Goal: Transaction & Acquisition: Book appointment/travel/reservation

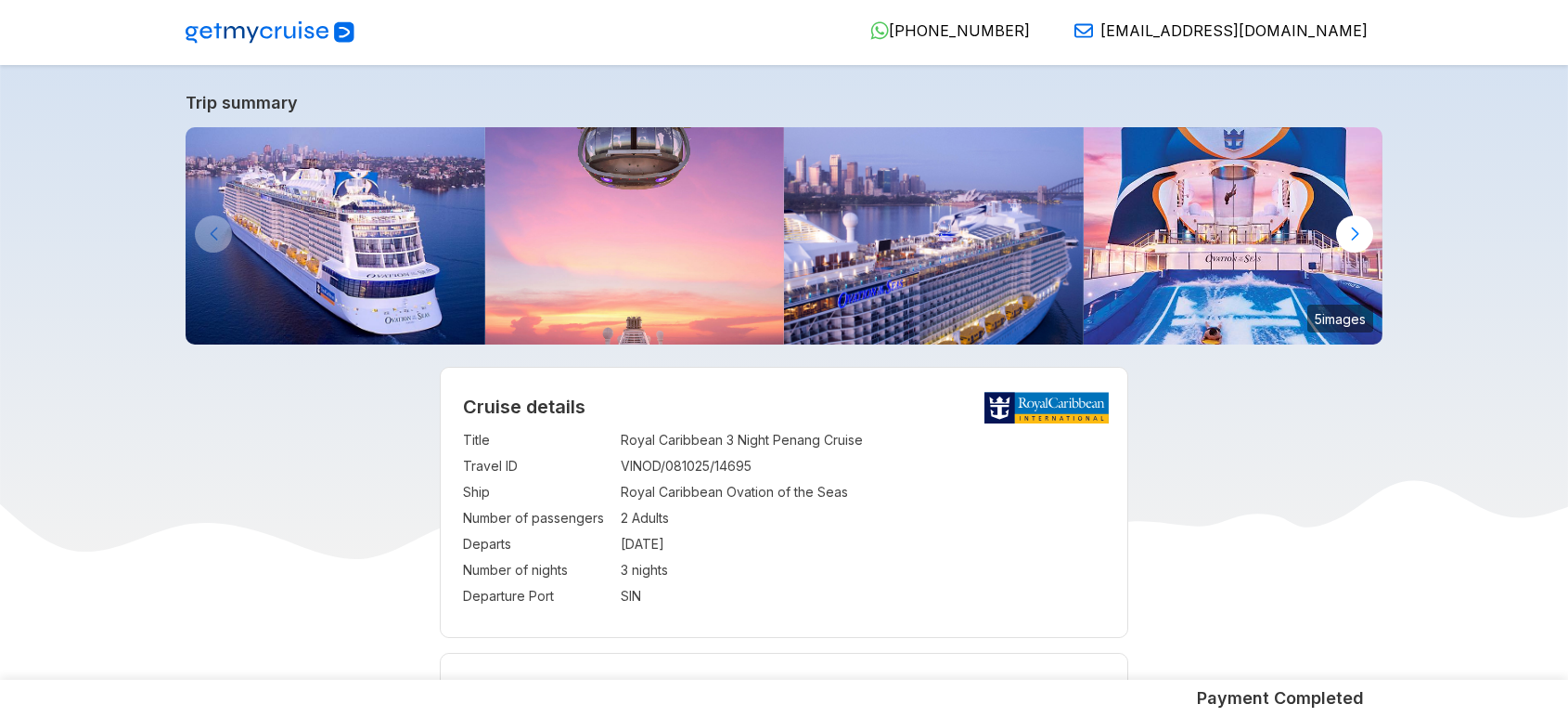
select select "**"
select select "*"
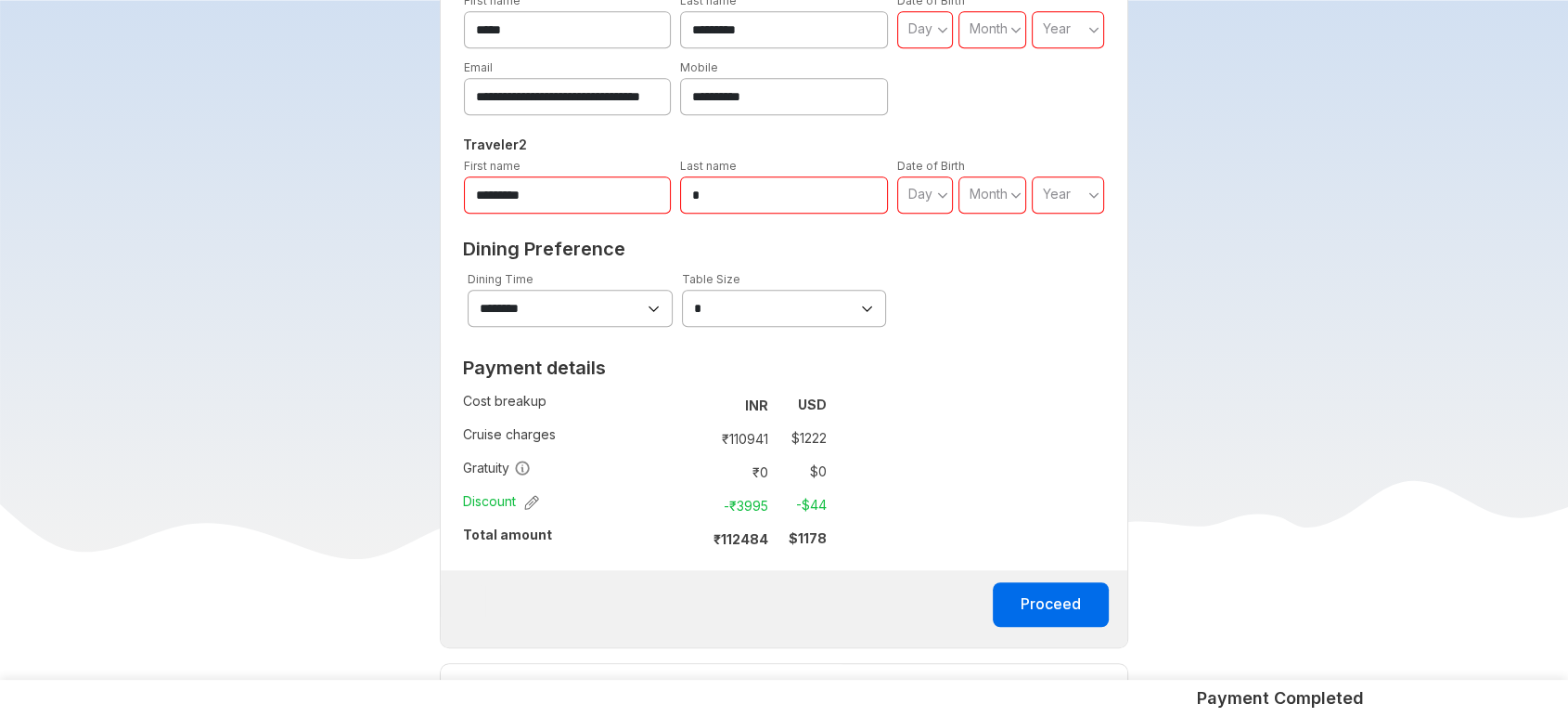
scroll to position [1006, 0]
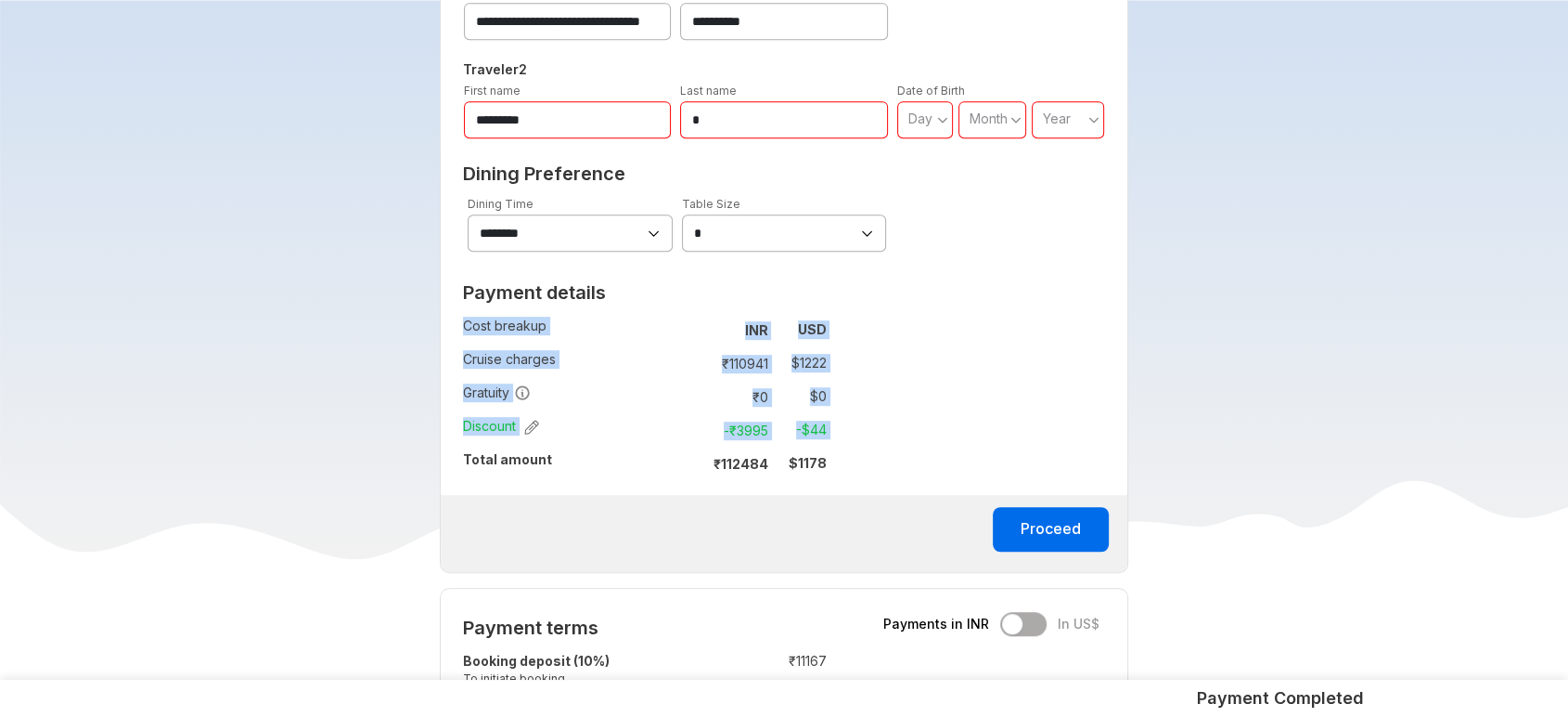
drag, startPoint x: 464, startPoint y: 452, endPoint x: 857, endPoint y: 464, distance: 393.2
click at [857, 464] on div "**********" at bounding box center [784, 187] width 689 height 773
copy tbody "Cost breakup : INR USD Cruise charges : ₹ 110941 $ 1222 Gratuity : ₹ 0 $ 0 Disc…"
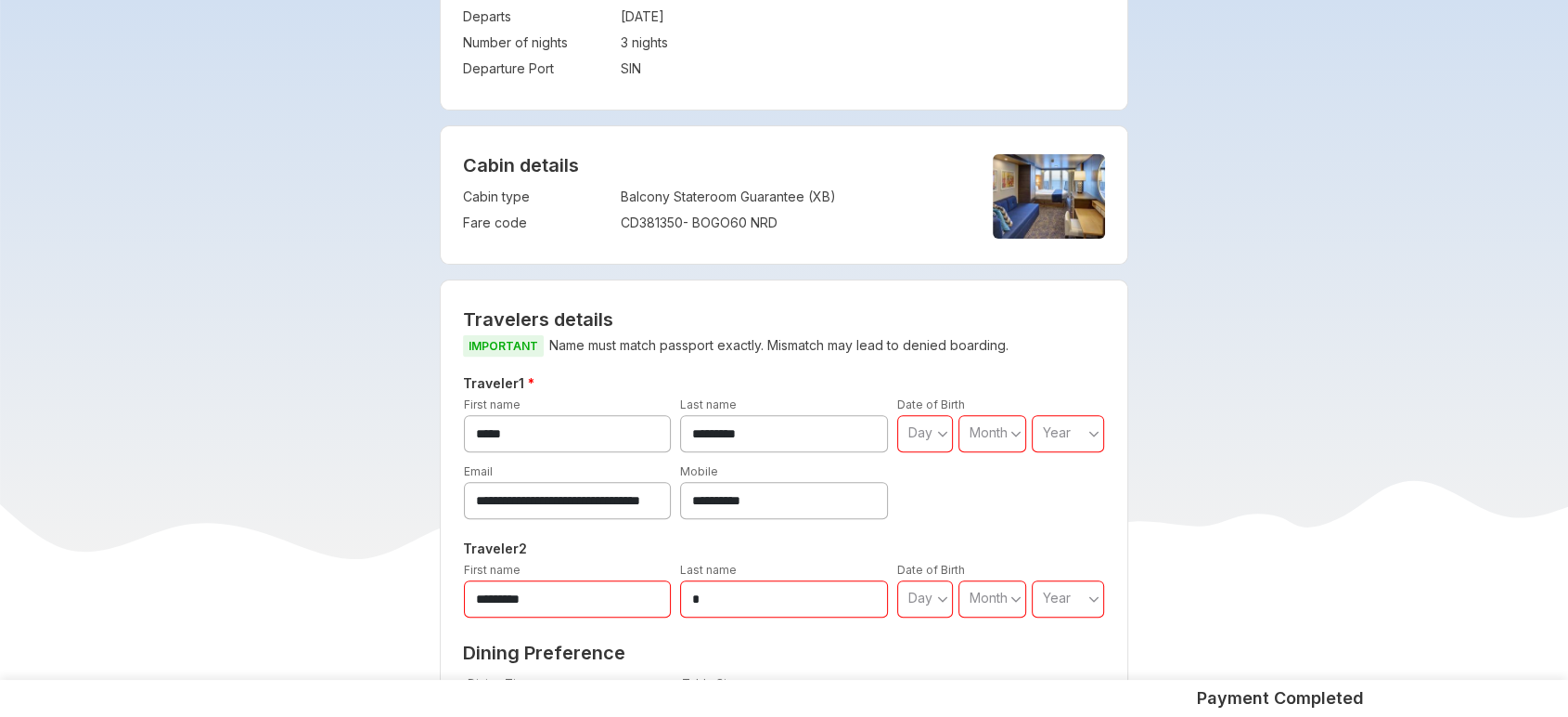
scroll to position [506, 0]
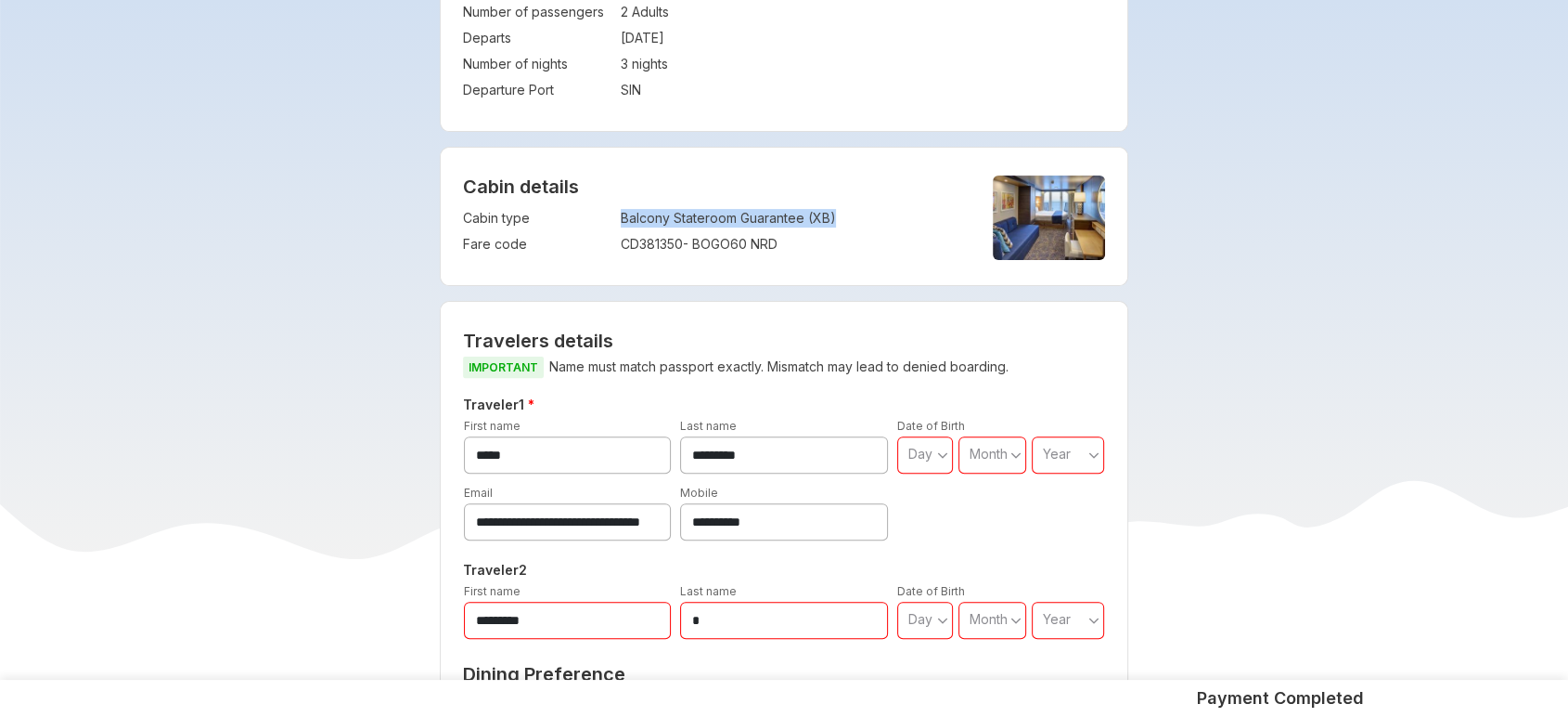
drag, startPoint x: 616, startPoint y: 214, endPoint x: 858, endPoint y: 215, distance: 242.0
click at [858, 215] on tr "Cabin type : Balcony Stateroom Guarantee (XB)" at bounding box center [712, 218] width 499 height 26
copy tr "Balcony Stateroom Guarantee (XB)"
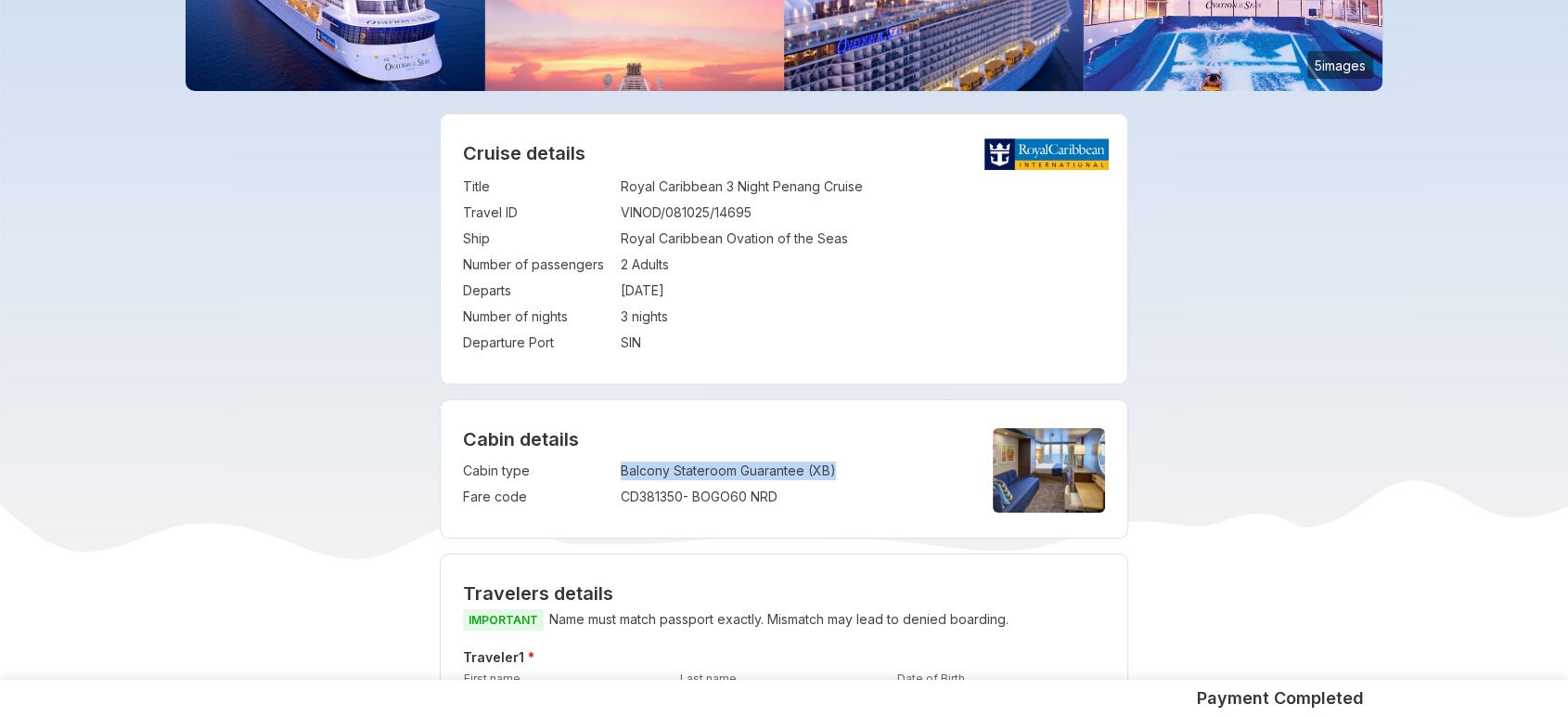
scroll to position [176, 0]
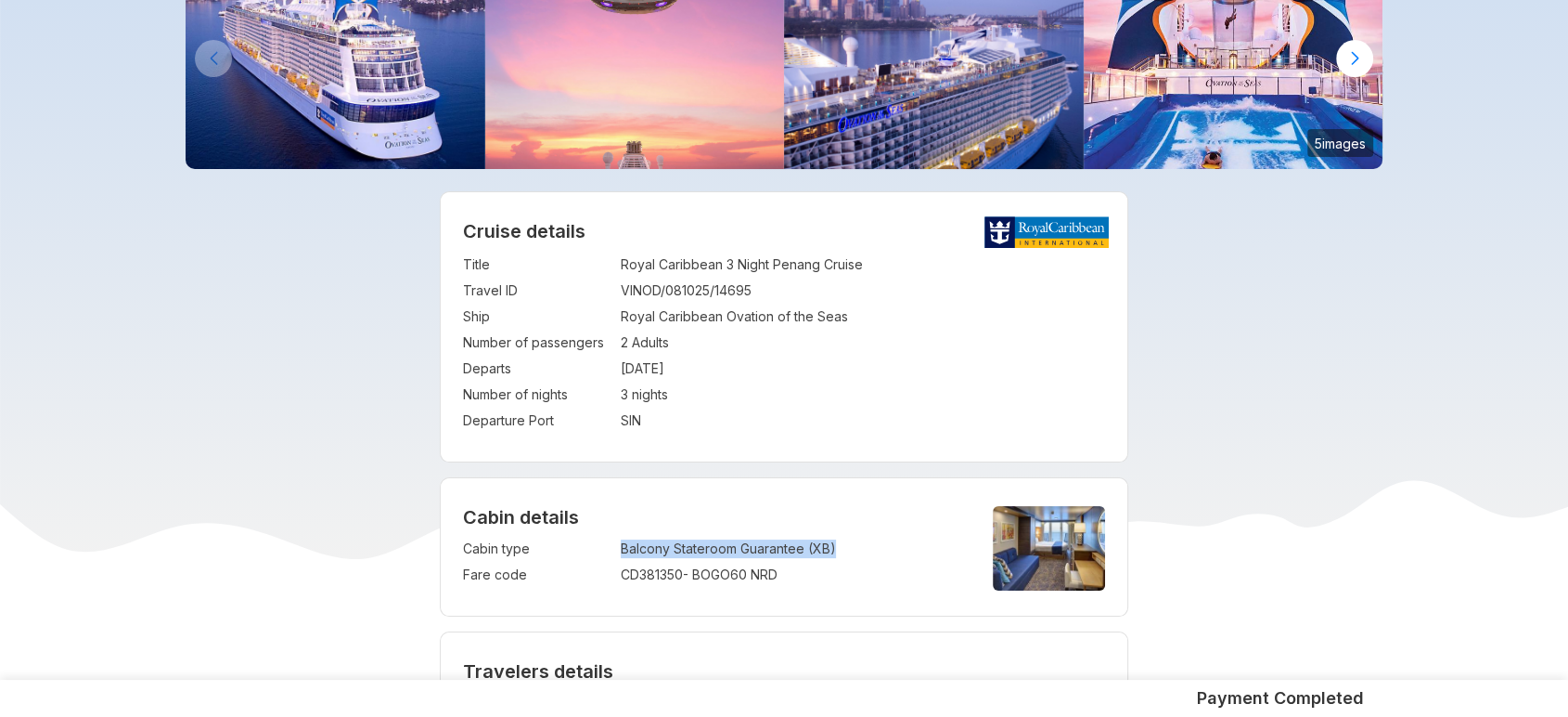
drag, startPoint x: 670, startPoint y: 367, endPoint x: 626, endPoint y: 379, distance: 45.6
click at [626, 379] on td "10 Nov 2025" at bounding box center [863, 368] width 485 height 26
click at [755, 368] on td "10 Nov 2025" at bounding box center [863, 368] width 485 height 26
drag, startPoint x: 703, startPoint y: 367, endPoint x: 599, endPoint y: 369, distance: 104.0
click at [599, 369] on tr "Departs : 10 Nov 2025" at bounding box center [784, 368] width 643 height 26
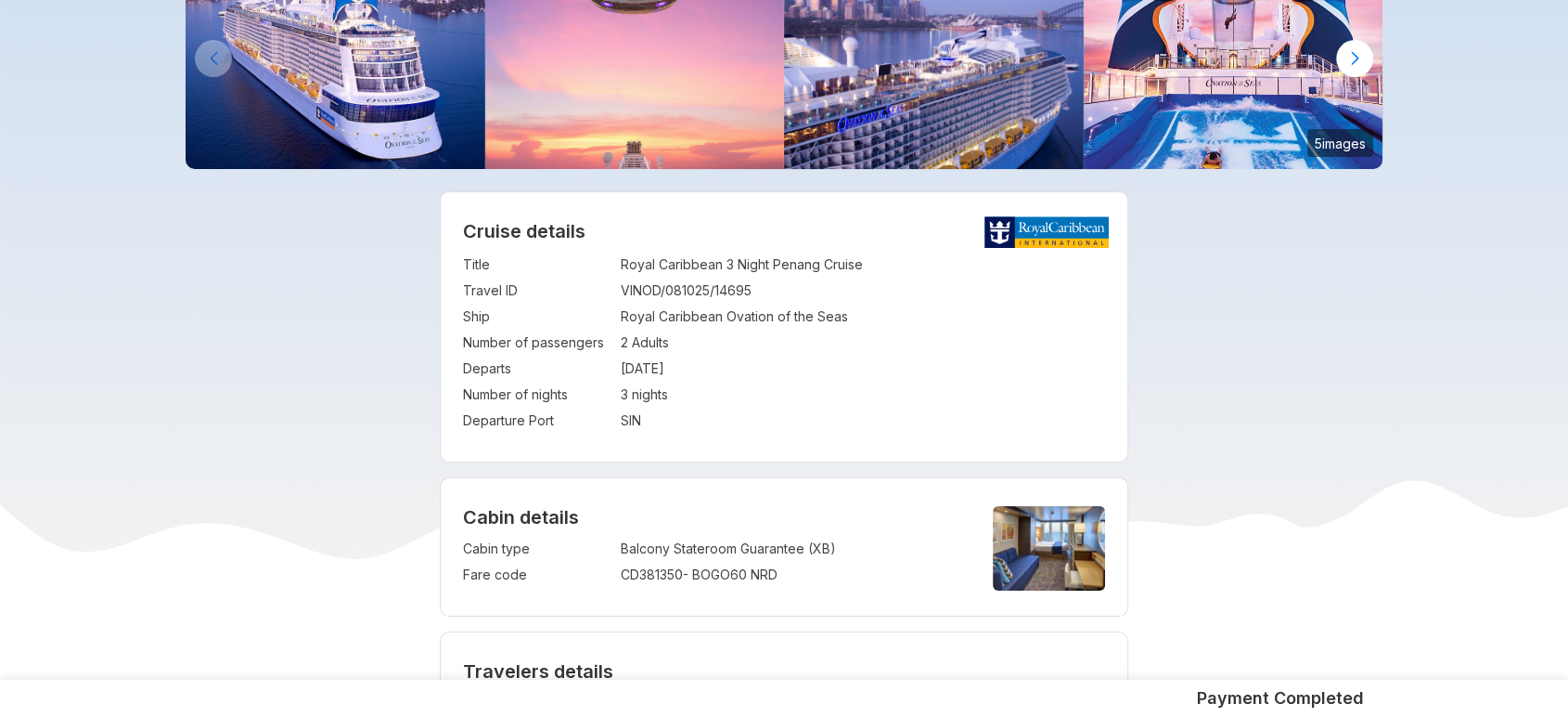
copy tr ": 10 Nov 2025"
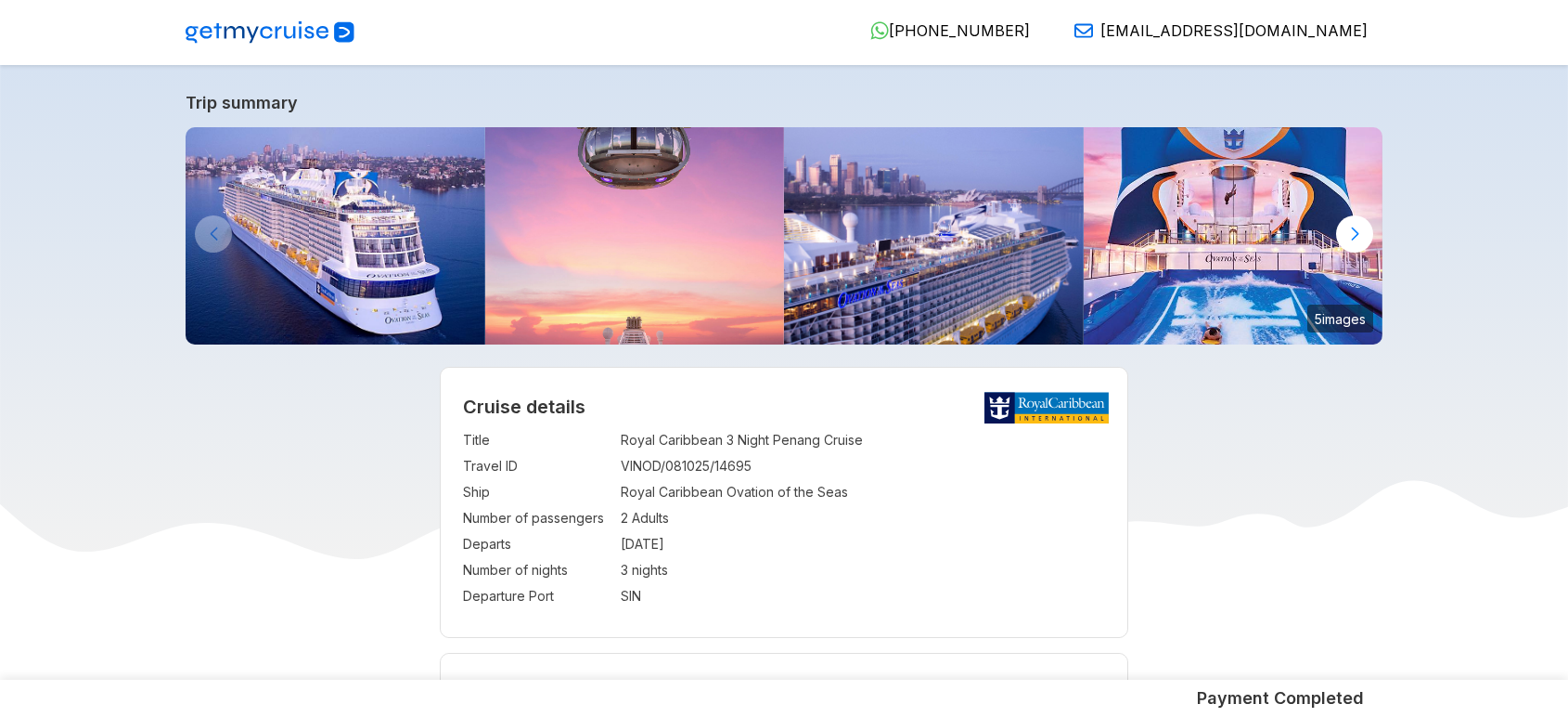
select select "**"
select select "*"
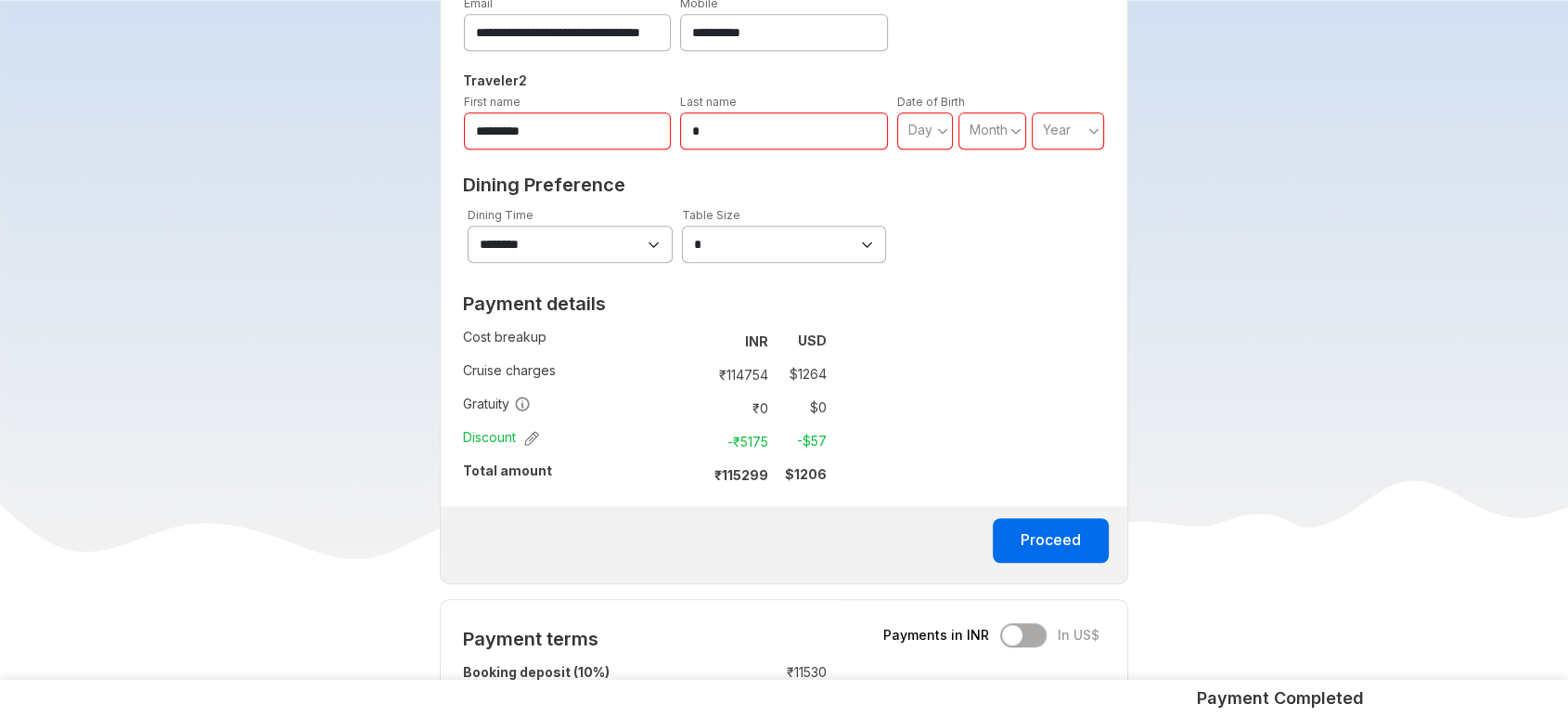
scroll to position [1044, 0]
